Goal: Information Seeking & Learning: Learn about a topic

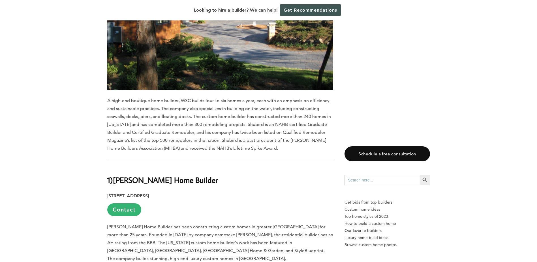
scroll to position [5082, 0]
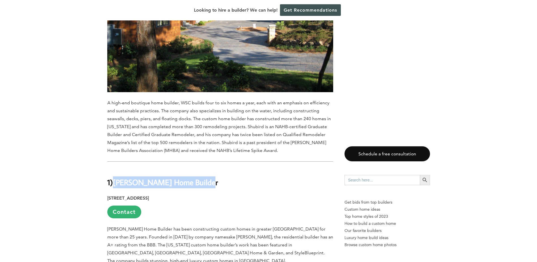
drag, startPoint x: 116, startPoint y: 54, endPoint x: 202, endPoint y: 51, distance: 86.1
click at [202, 177] on b "[PERSON_NAME] Home Builder" at bounding box center [165, 182] width 105 height 10
drag, startPoint x: 202, startPoint y: 51, endPoint x: 179, endPoint y: 55, distance: 23.0
copy b "[PERSON_NAME] Home Builder"
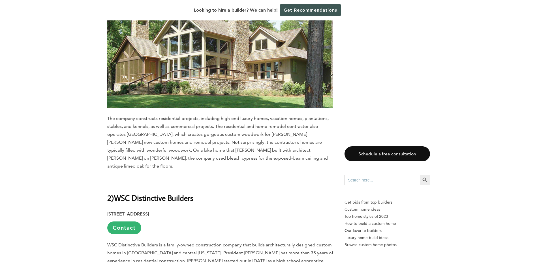
scroll to position [4714, 0]
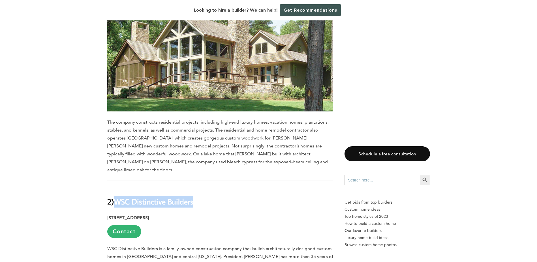
drag, startPoint x: 118, startPoint y: 82, endPoint x: 196, endPoint y: 83, distance: 78.1
click at [196, 187] on h2 "2) WSC Distinctive Builders" at bounding box center [220, 197] width 226 height 20
drag, startPoint x: 196, startPoint y: 83, endPoint x: 192, endPoint y: 82, distance: 4.8
copy b "WSC Distinctive Builders"
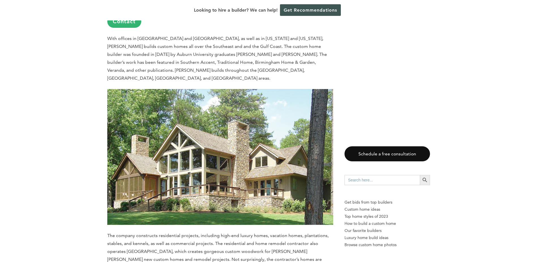
scroll to position [4460, 0]
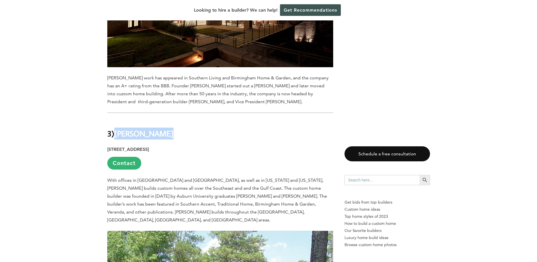
drag, startPoint x: 117, startPoint y: 30, endPoint x: 161, endPoint y: 27, distance: 44.0
click at [161, 128] on b "[PERSON_NAME]" at bounding box center [143, 133] width 59 height 10
drag, startPoint x: 161, startPoint y: 27, endPoint x: 156, endPoint y: 28, distance: 5.6
copy b "[PERSON_NAME]"
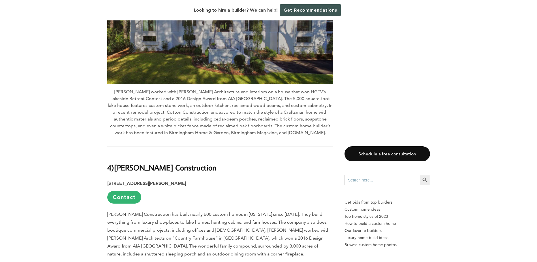
scroll to position [4120, 0]
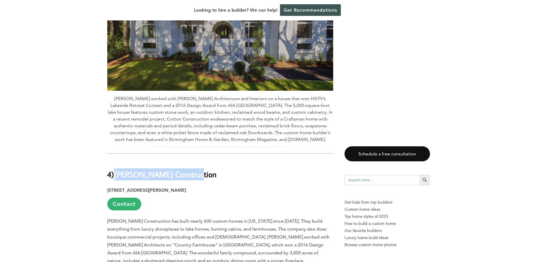
drag, startPoint x: 117, startPoint y: 71, endPoint x: 192, endPoint y: 71, distance: 74.7
click at [192, 160] on h2 "4) [PERSON_NAME] Construction" at bounding box center [220, 170] width 226 height 20
drag, startPoint x: 192, startPoint y: 71, endPoint x: 180, endPoint y: 72, distance: 12.5
copy b "[PERSON_NAME] Construction"
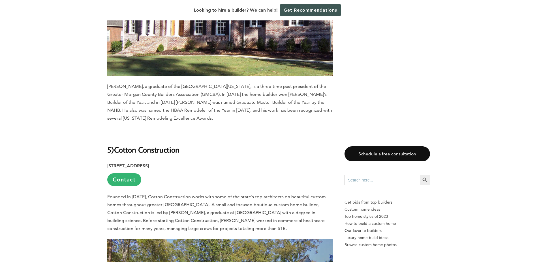
scroll to position [3738, 0]
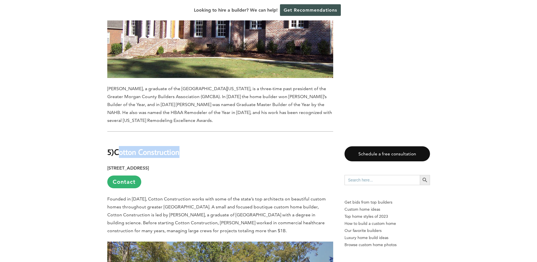
drag, startPoint x: 119, startPoint y: 48, endPoint x: 180, endPoint y: 48, distance: 61.7
click at [179, 147] on b "Cotton Construction" at bounding box center [146, 152] width 65 height 10
drag, startPoint x: 180, startPoint y: 48, endPoint x: 167, endPoint y: 55, distance: 14.8
drag, startPoint x: 116, startPoint y: 48, endPoint x: 182, endPoint y: 48, distance: 65.4
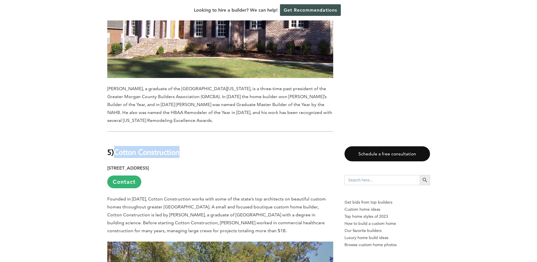
click at [182, 138] on h2 "5) Cotton Construction" at bounding box center [220, 148] width 226 height 20
drag, startPoint x: 182, startPoint y: 48, endPoint x: 174, endPoint y: 48, distance: 7.9
copy b "Cotton Construction"
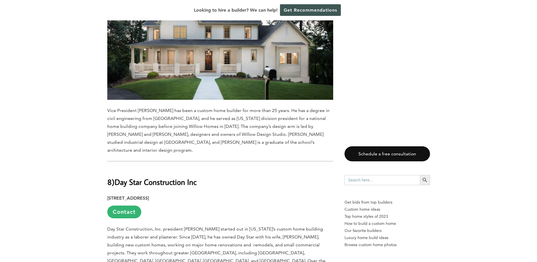
scroll to position [2747, 0]
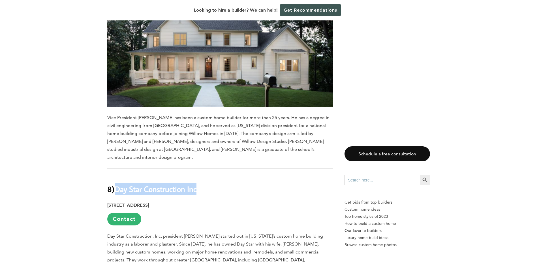
drag, startPoint x: 118, startPoint y: 102, endPoint x: 199, endPoint y: 102, distance: 81.5
click at [199, 175] on h2 "8) Day Star Construction Inc" at bounding box center [220, 185] width 226 height 20
drag, startPoint x: 199, startPoint y: 102, endPoint x: 192, endPoint y: 102, distance: 7.1
copy b "Day Star Construction Inc"
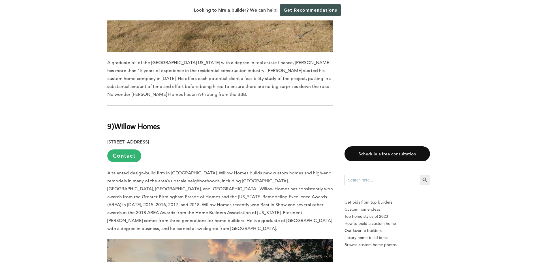
scroll to position [2389, 0]
drag, startPoint x: 118, startPoint y: 55, endPoint x: 162, endPoint y: 53, distance: 43.6
click at [160, 121] on b "Willow Homes" at bounding box center [137, 126] width 46 height 10
drag, startPoint x: 162, startPoint y: 53, endPoint x: 153, endPoint y: 54, distance: 8.5
copy b "Willow Homes"
